Goal: Task Accomplishment & Management: Use online tool/utility

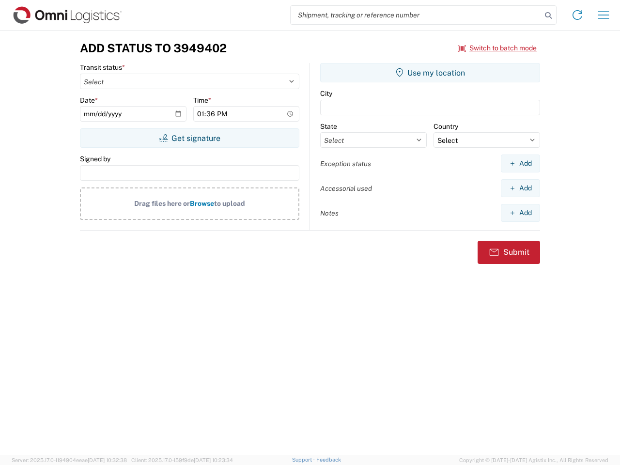
click at [416, 15] on input "search" at bounding box center [416, 15] width 251 height 18
click at [548, 16] on icon at bounding box center [549, 16] width 14 height 14
click at [578, 15] on icon at bounding box center [578, 15] width 16 height 16
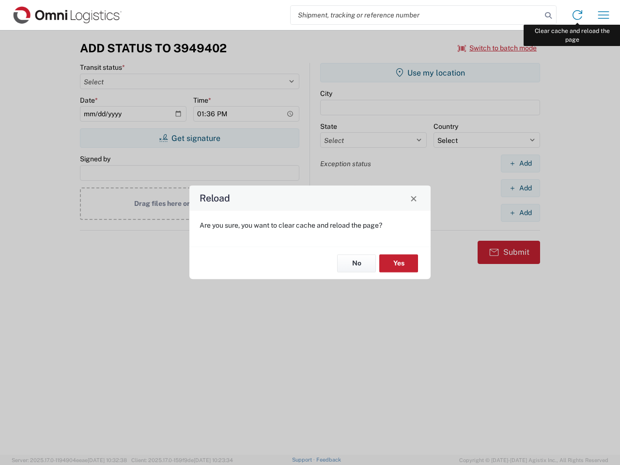
click at [604, 15] on div "Reload Are you sure, you want to clear cache and reload the page? No Yes" at bounding box center [310, 232] width 620 height 465
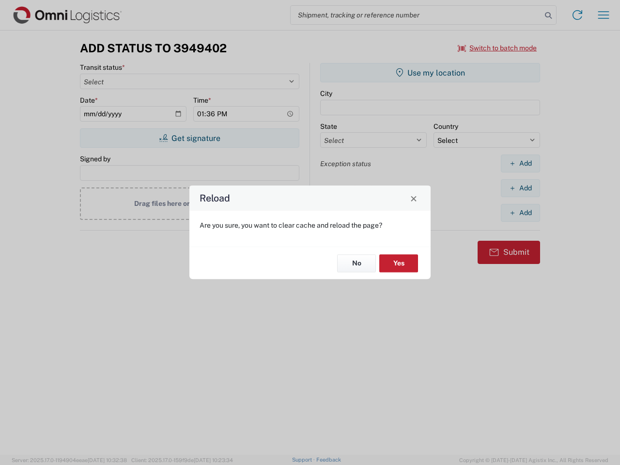
click at [498, 48] on div "Reload Are you sure, you want to clear cache and reload the page? No Yes" at bounding box center [310, 232] width 620 height 465
click at [189, 138] on div "Reload Are you sure, you want to clear cache and reload the page? No Yes" at bounding box center [310, 232] width 620 height 465
click at [430, 73] on div "Reload Are you sure, you want to clear cache and reload the page? No Yes" at bounding box center [310, 232] width 620 height 465
click at [520, 163] on div "Reload Are you sure, you want to clear cache and reload the page? No Yes" at bounding box center [310, 232] width 620 height 465
click at [520, 188] on div "Reload Are you sure, you want to clear cache and reload the page? No Yes" at bounding box center [310, 232] width 620 height 465
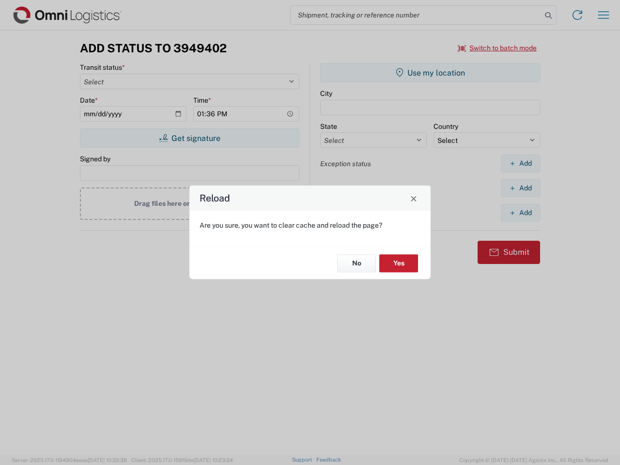
click at [520, 213] on div "Reload Are you sure, you want to clear cache and reload the page? No Yes" at bounding box center [310, 232] width 620 height 465
